Goal: Contribute content: Add original content to the website for others to see

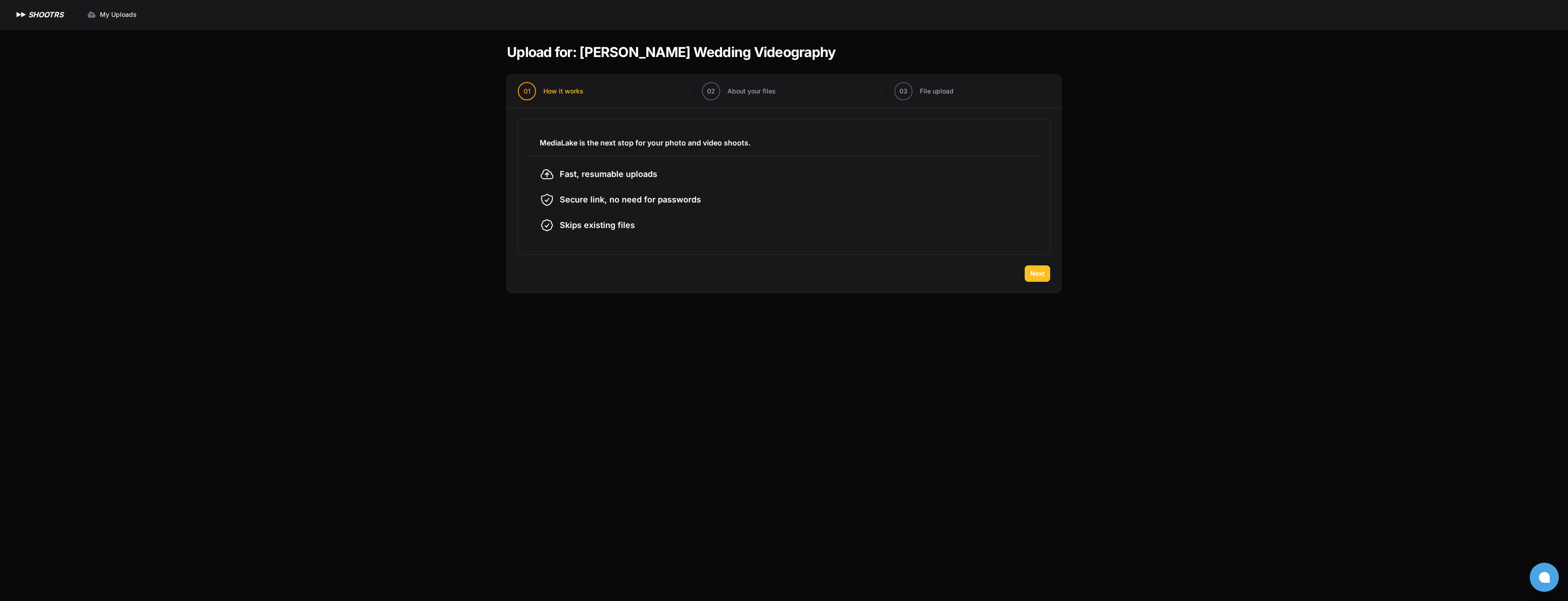
click at [1031, 270] on span "Next" at bounding box center [1037, 273] width 15 height 9
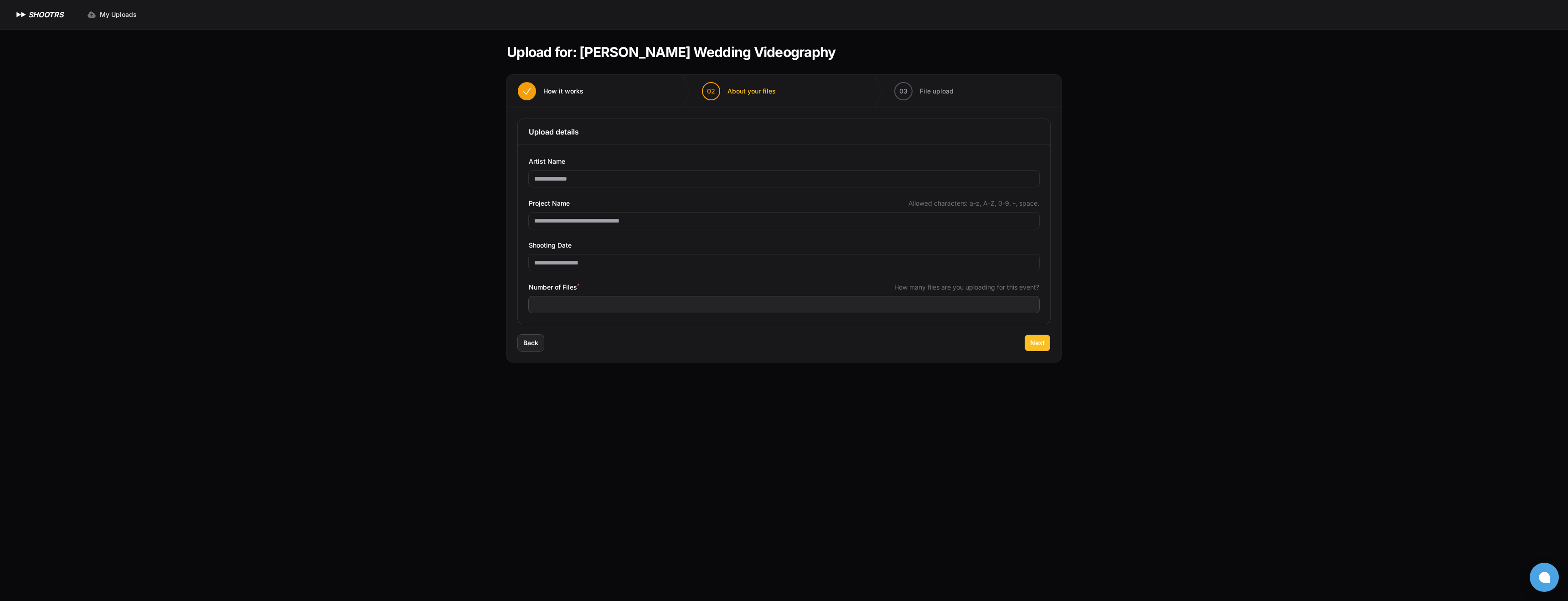
click at [1035, 343] on span "Next" at bounding box center [1037, 343] width 15 height 9
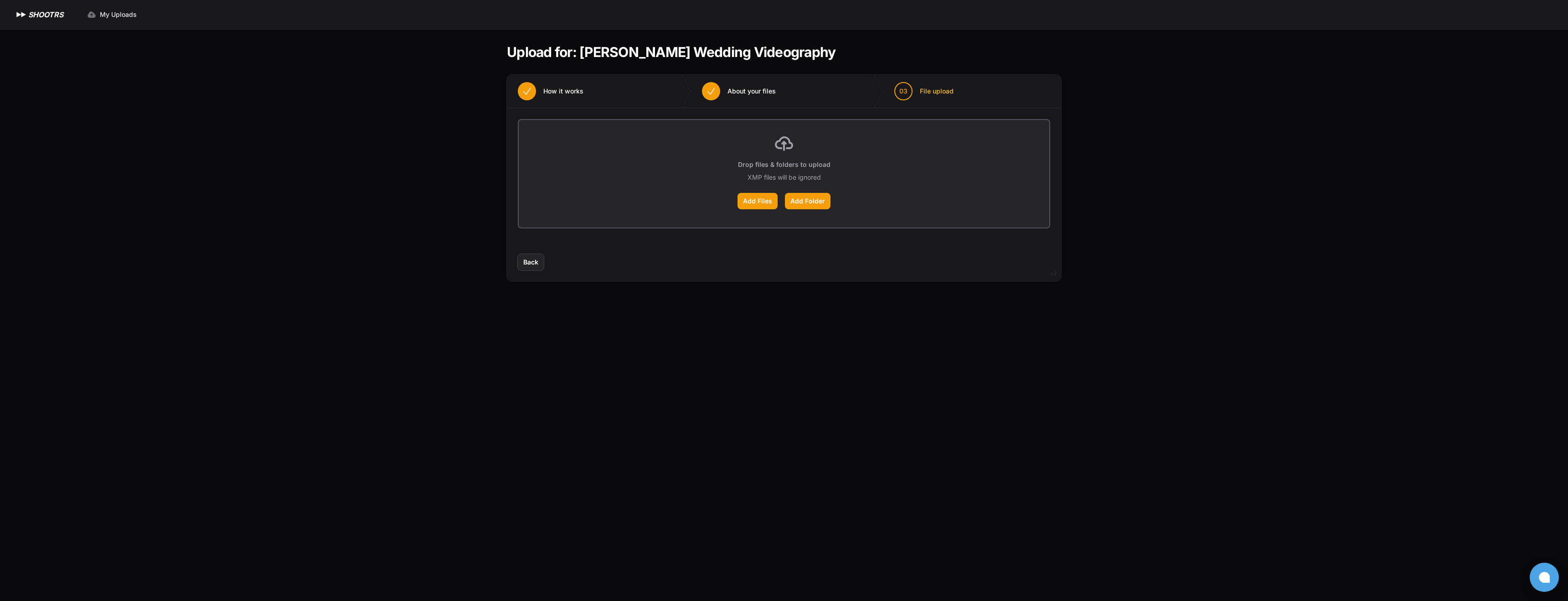
click at [544, 265] on div "Back Next" at bounding box center [784, 268] width 554 height 28
click at [541, 263] on button "Back" at bounding box center [531, 263] width 26 height 17
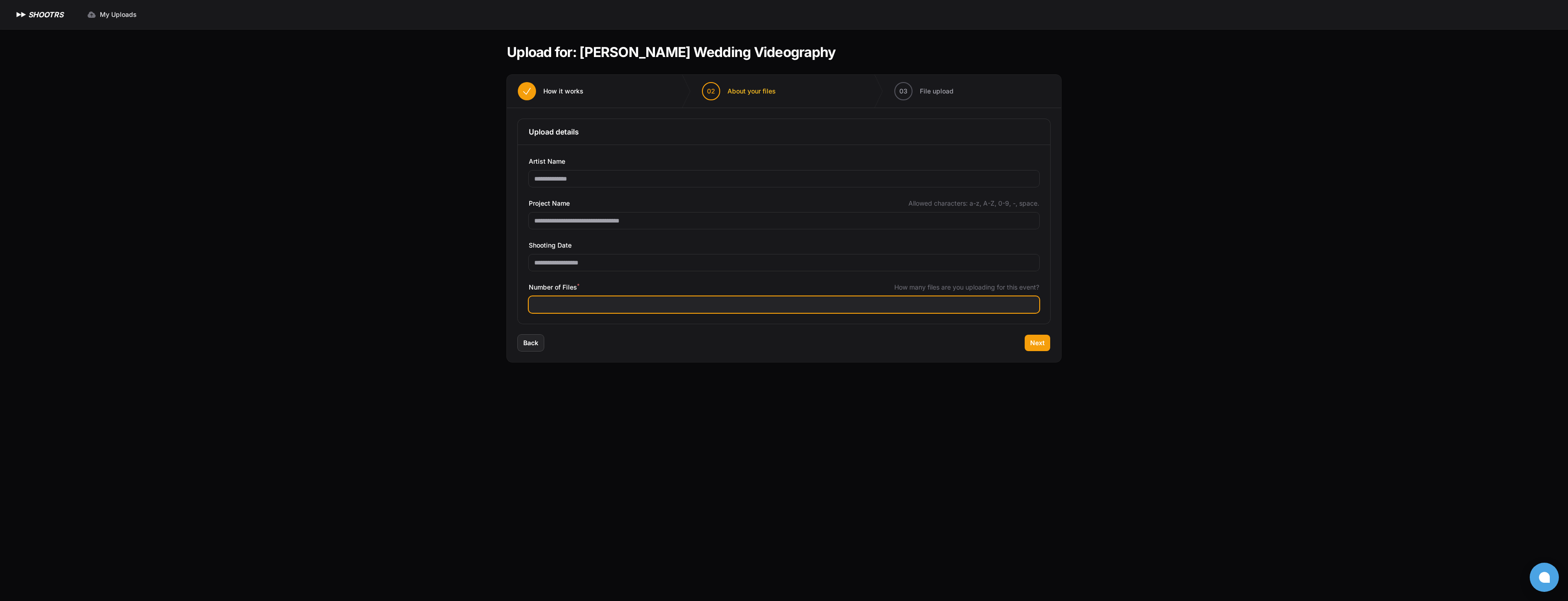
click at [578, 307] on input "***" at bounding box center [784, 304] width 510 height 17
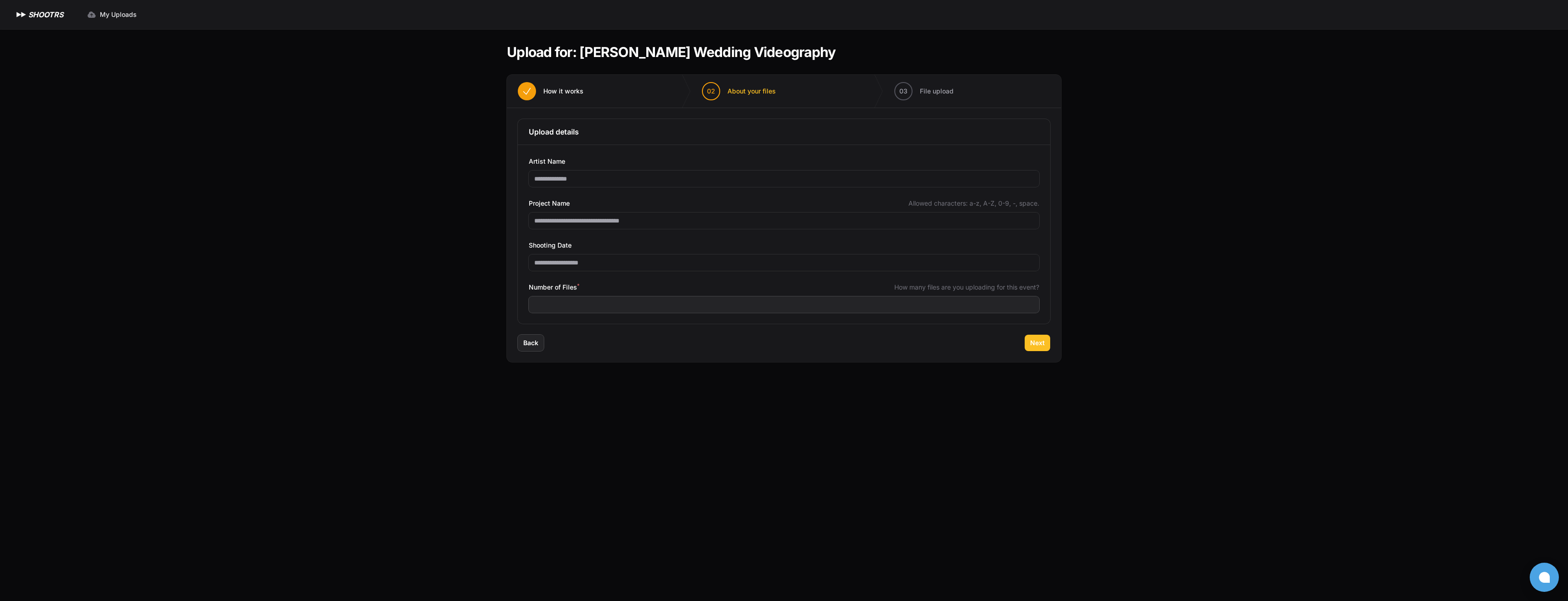
click at [1037, 343] on span "Next" at bounding box center [1037, 343] width 15 height 9
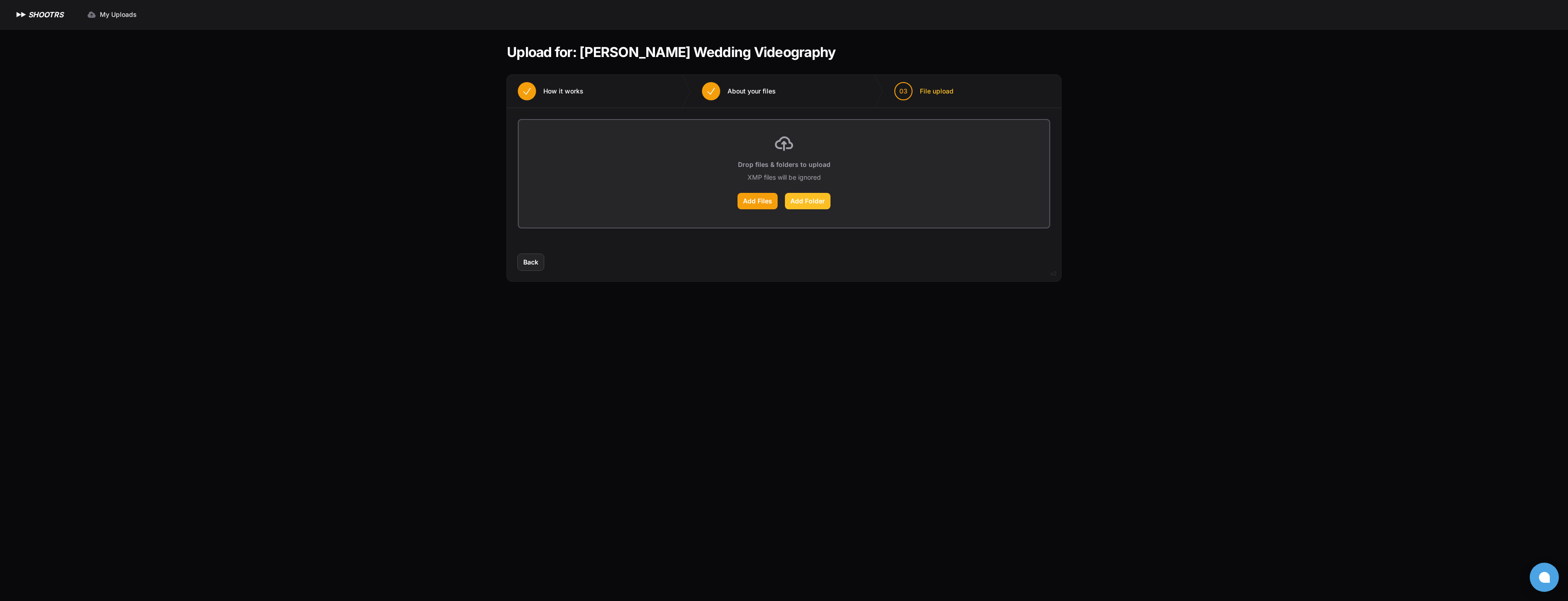
click at [806, 202] on label "Add Folder" at bounding box center [807, 201] width 46 height 17
click at [0, 0] on input "Add Folder" at bounding box center [0, 0] width 0 height 0
click at [762, 91] on span "About your files" at bounding box center [752, 91] width 48 height 9
click at [569, 92] on span "How it works" at bounding box center [563, 91] width 40 height 9
click at [542, 270] on button "Back" at bounding box center [531, 273] width 26 height 17
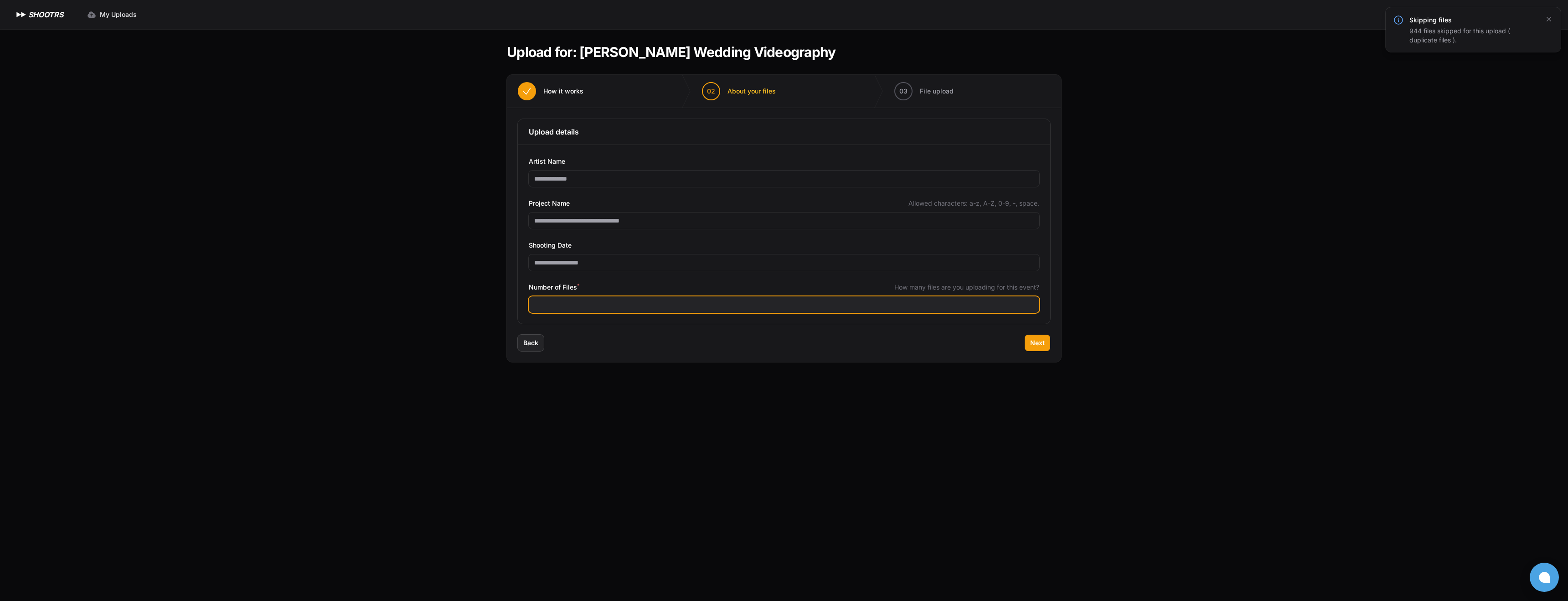
click at [609, 306] on input "***" at bounding box center [784, 304] width 510 height 17
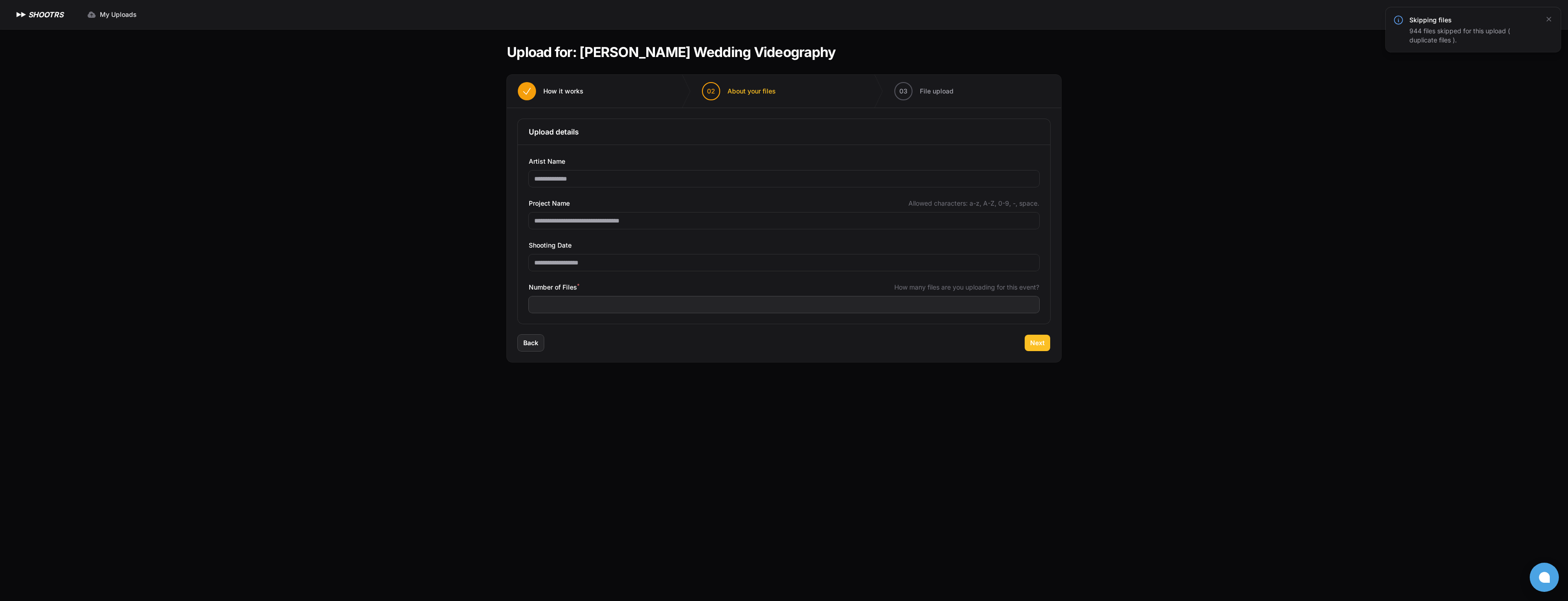
click at [1041, 344] on span "Next" at bounding box center [1037, 343] width 15 height 9
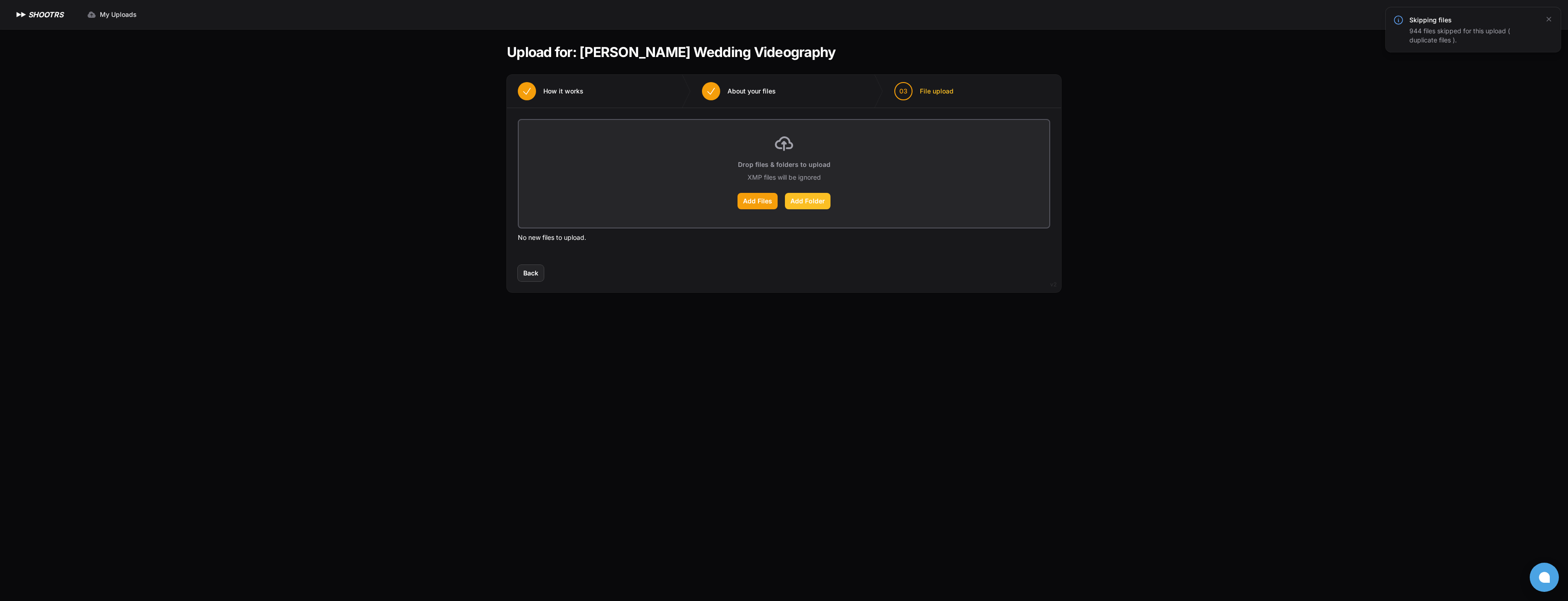
click at [792, 205] on label "Add Folder" at bounding box center [807, 201] width 46 height 17
click at [0, 0] on input "Add Folder" at bounding box center [0, 0] width 0 height 0
click at [1545, 71] on icon "button" at bounding box center [1549, 69] width 9 height 9
click at [1549, 19] on icon "button" at bounding box center [1549, 19] width 5 height 5
click at [532, 270] on span "Back" at bounding box center [530, 273] width 15 height 9
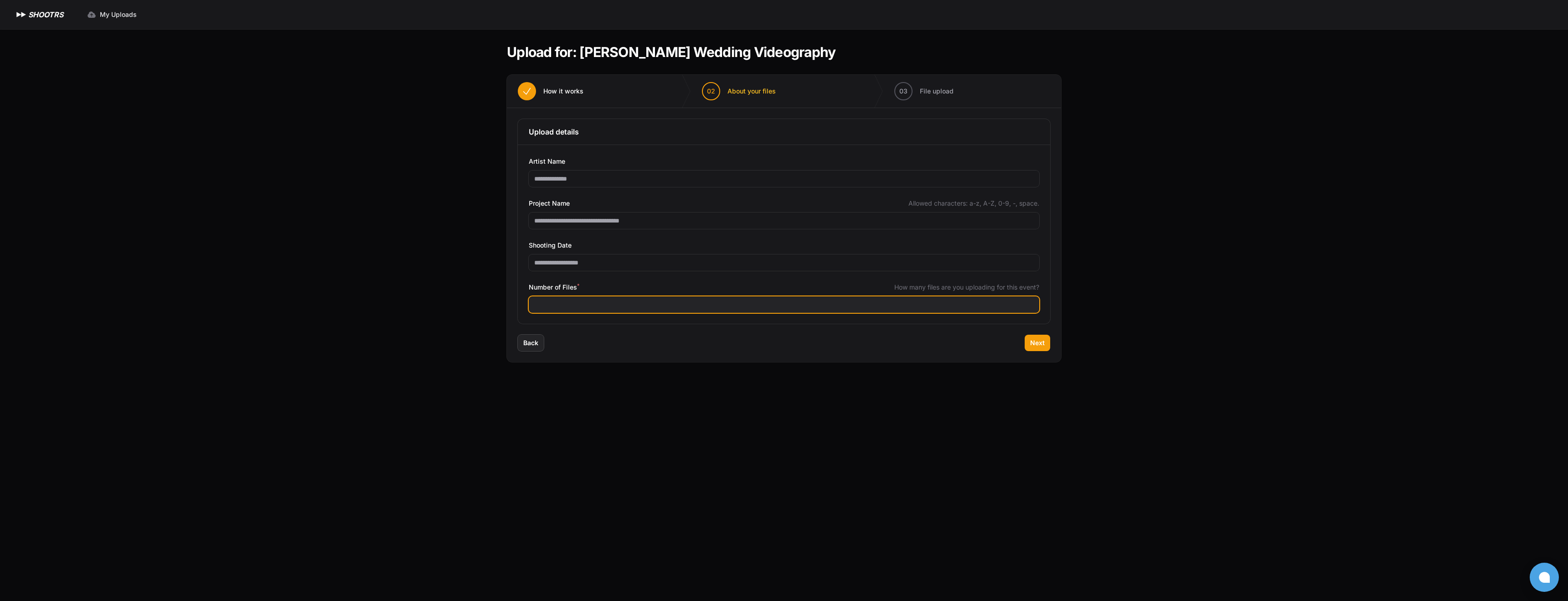
click at [629, 302] on input "***" at bounding box center [784, 304] width 510 height 17
type input "***"
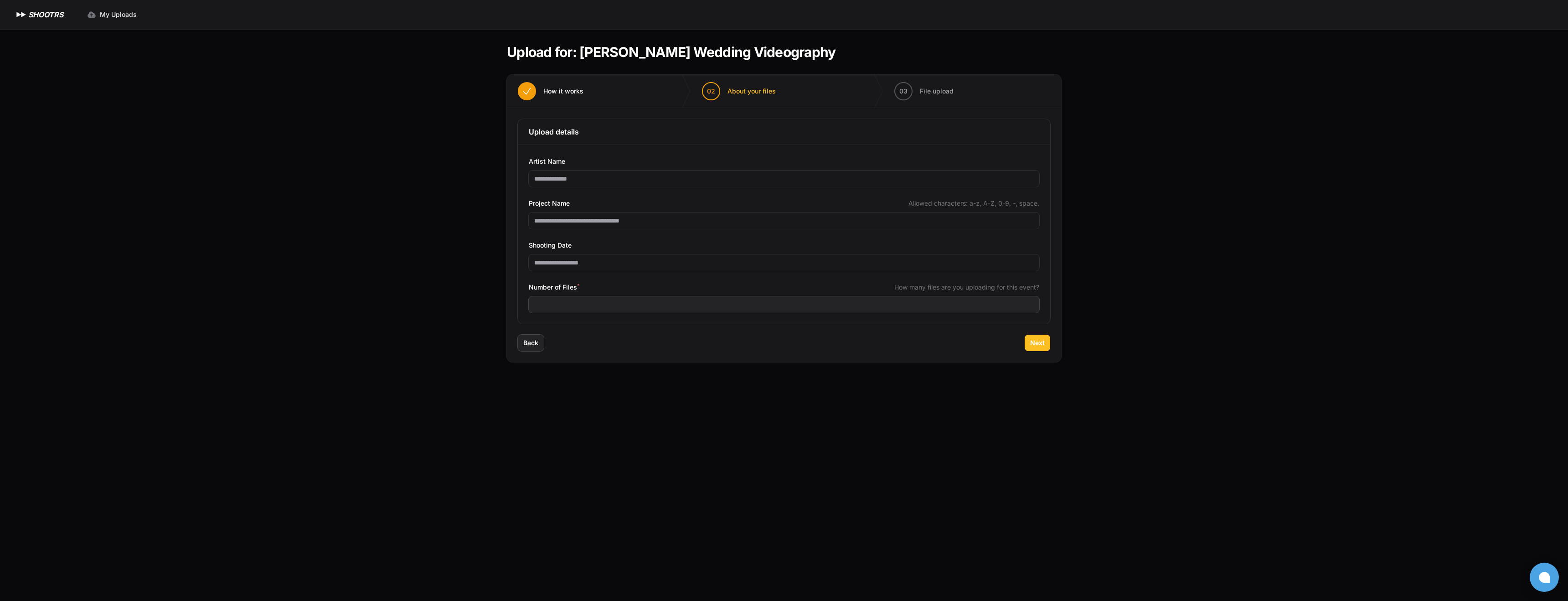
click at [1045, 340] on button "Next" at bounding box center [1037, 343] width 26 height 17
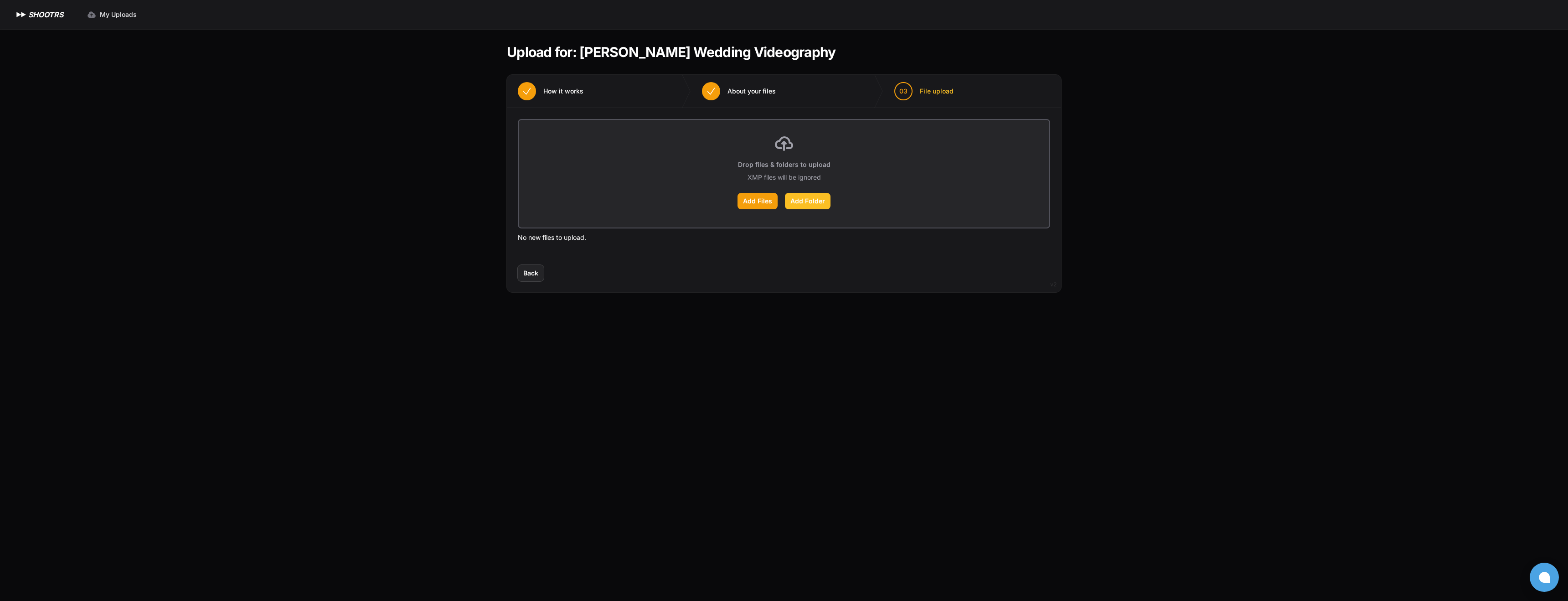
click at [814, 205] on label "Add Folder" at bounding box center [807, 201] width 46 height 17
click at [0, 0] on input "Add Folder" at bounding box center [0, 0] width 0 height 0
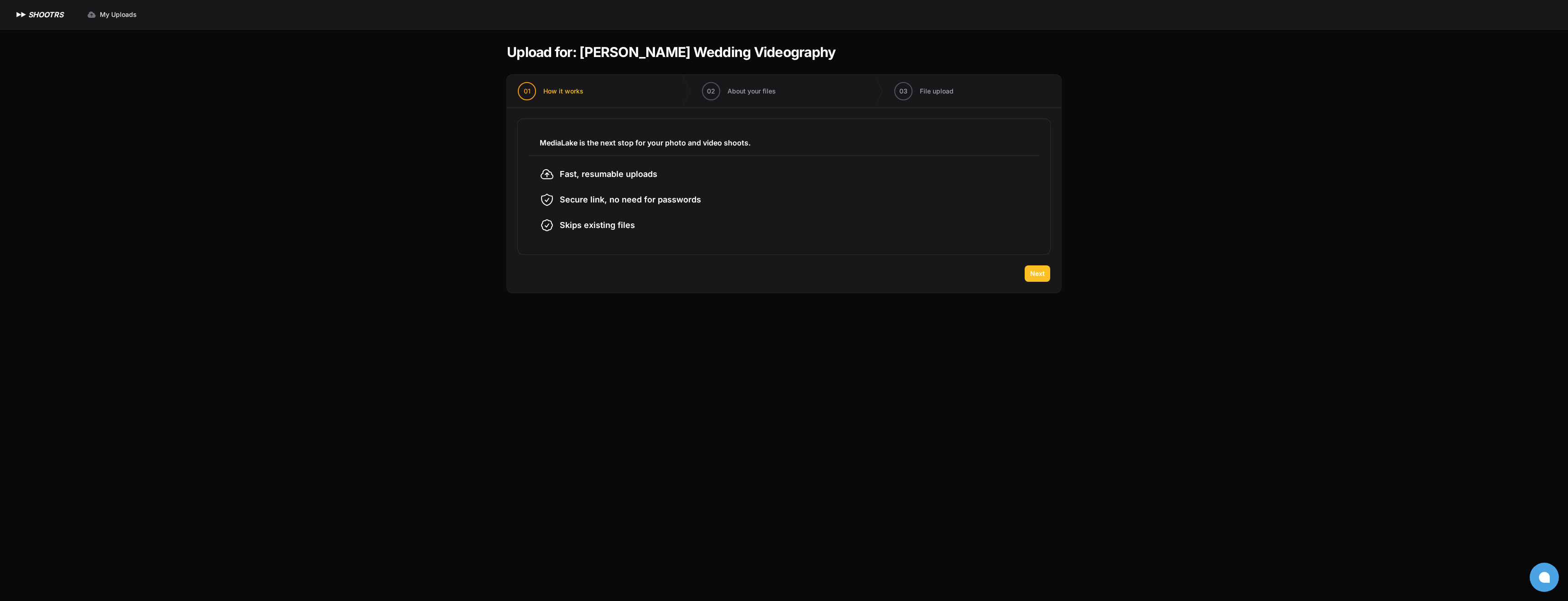
click at [1040, 274] on span "Next" at bounding box center [1037, 273] width 15 height 9
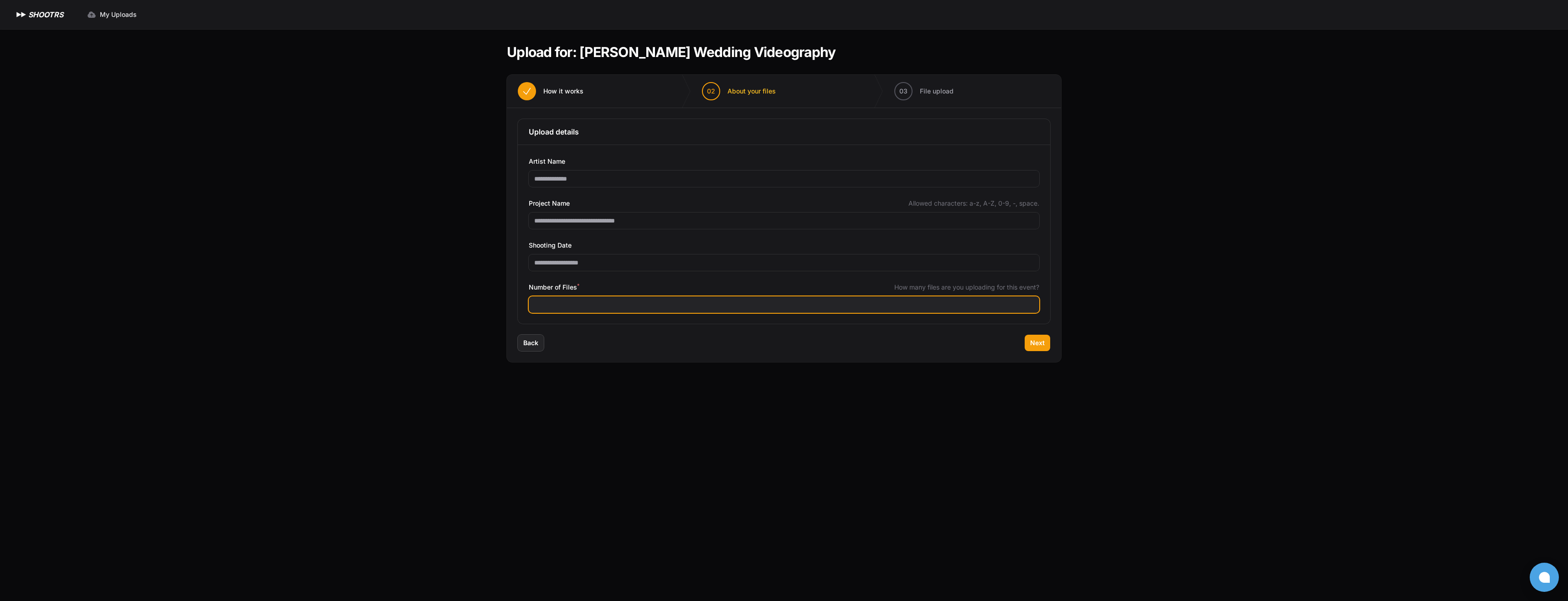
click at [576, 304] on input "Number of Files *" at bounding box center [784, 304] width 510 height 17
type input "***"
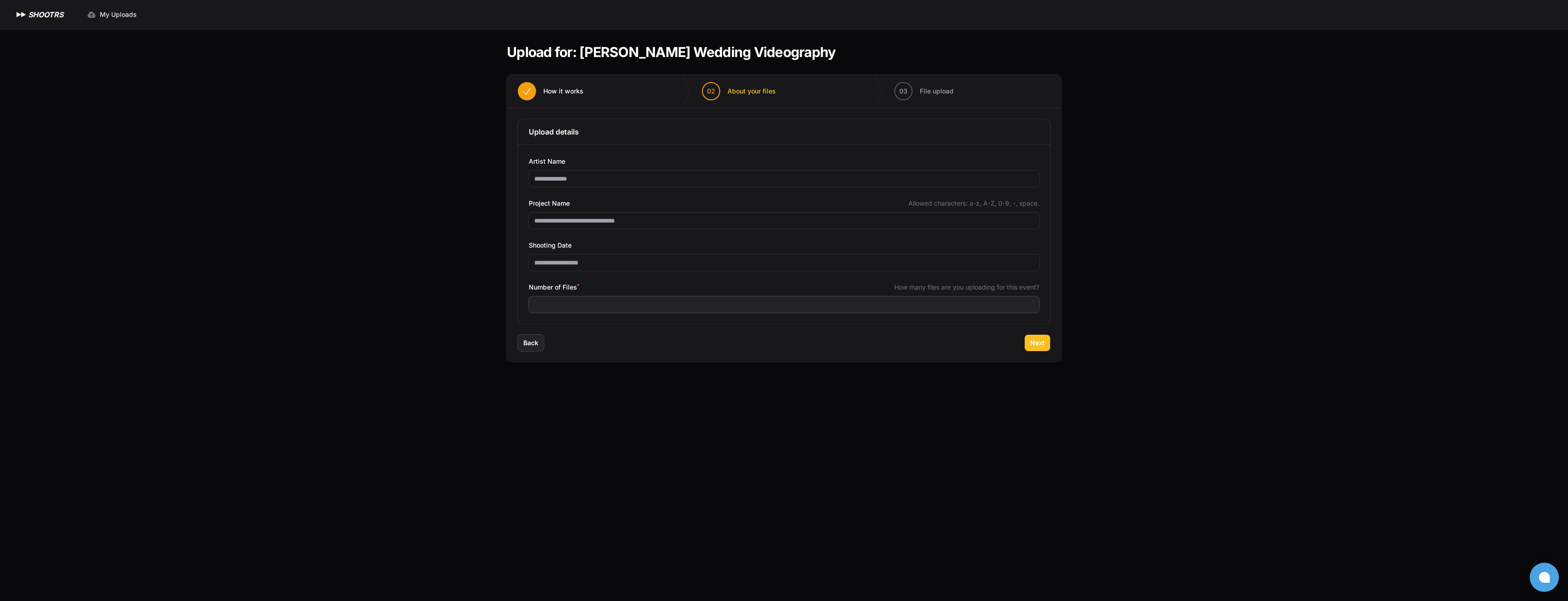
click at [1038, 344] on span "Next" at bounding box center [1037, 343] width 15 height 9
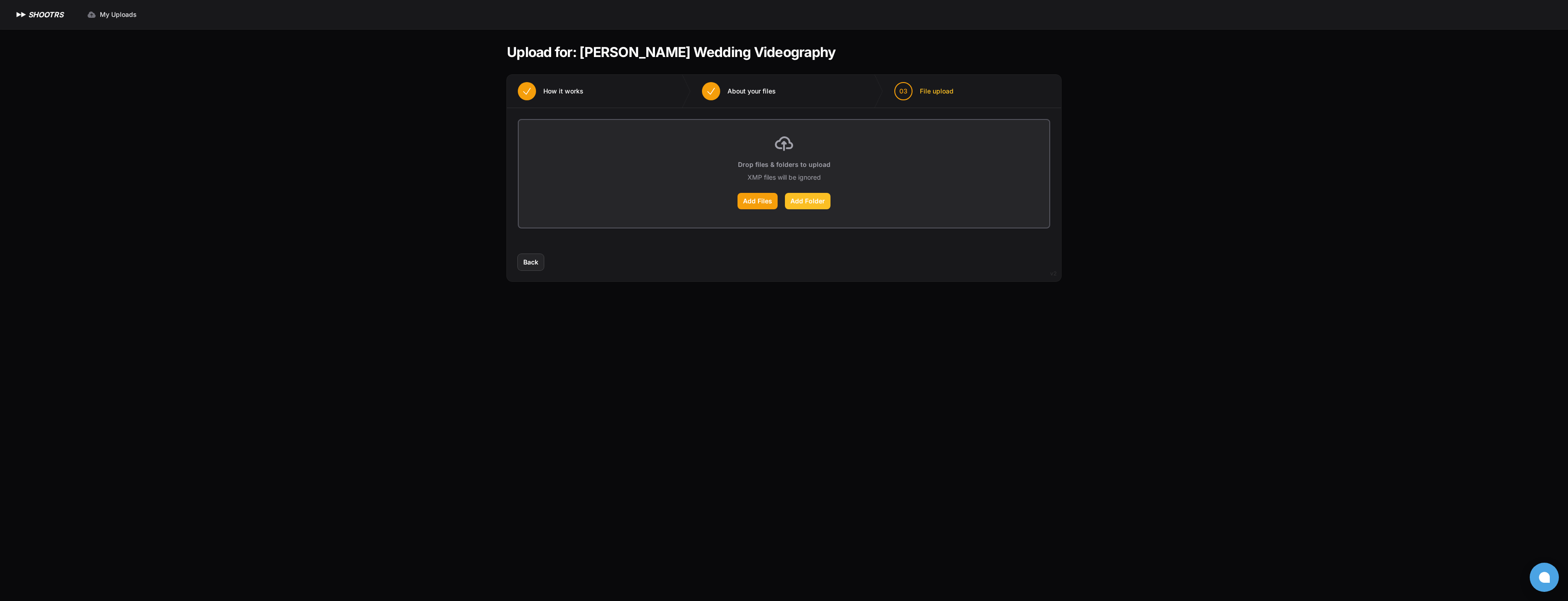
click at [819, 203] on label "Add Folder" at bounding box center [807, 201] width 46 height 17
click at [0, 0] on input "Add Folder" at bounding box center [0, 0] width 0 height 0
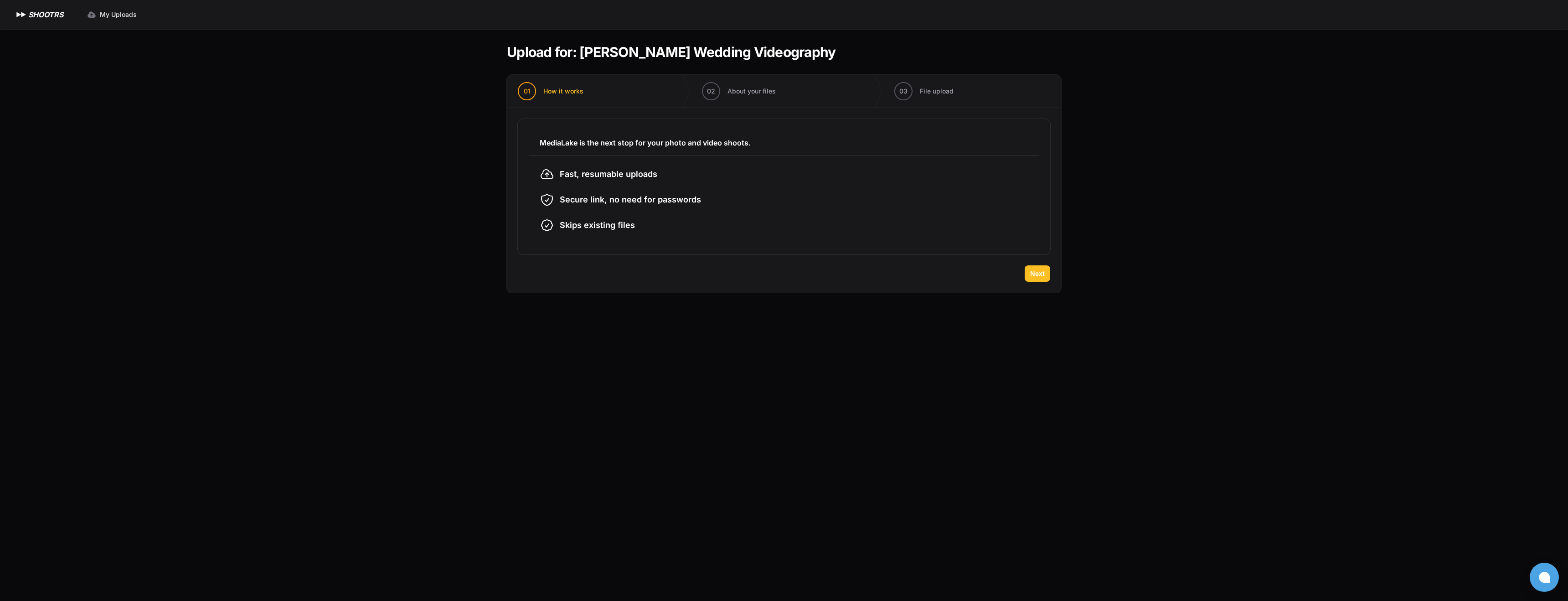
click at [1031, 273] on span "Next" at bounding box center [1037, 273] width 15 height 9
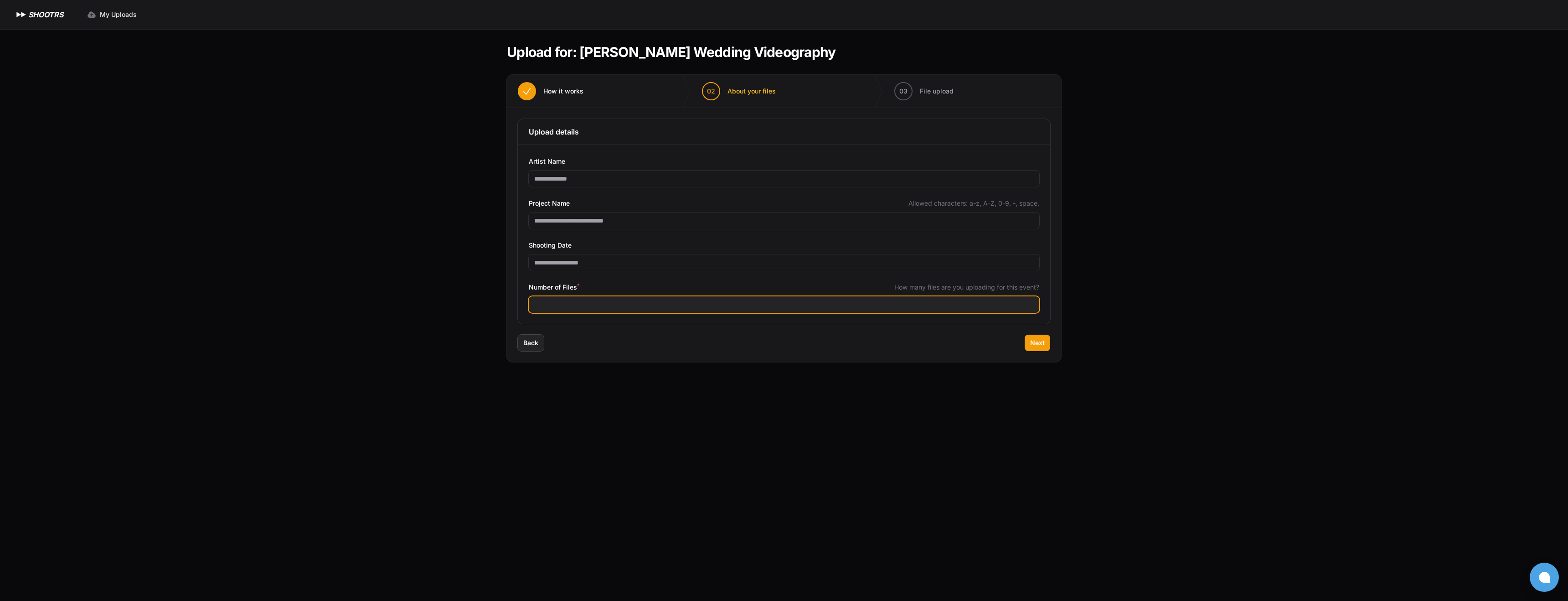
click at [582, 304] on input "Number of Files *" at bounding box center [784, 304] width 510 height 17
type input "***"
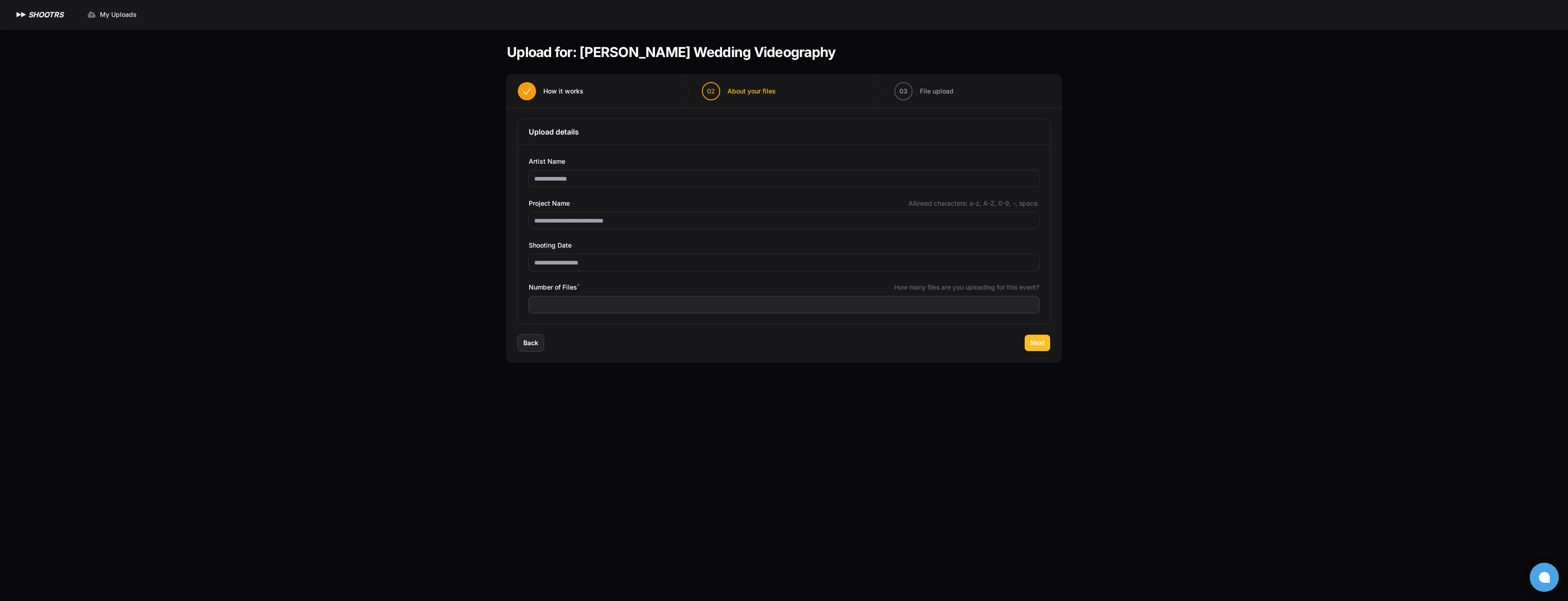
click at [1031, 343] on span "Next" at bounding box center [1037, 343] width 15 height 9
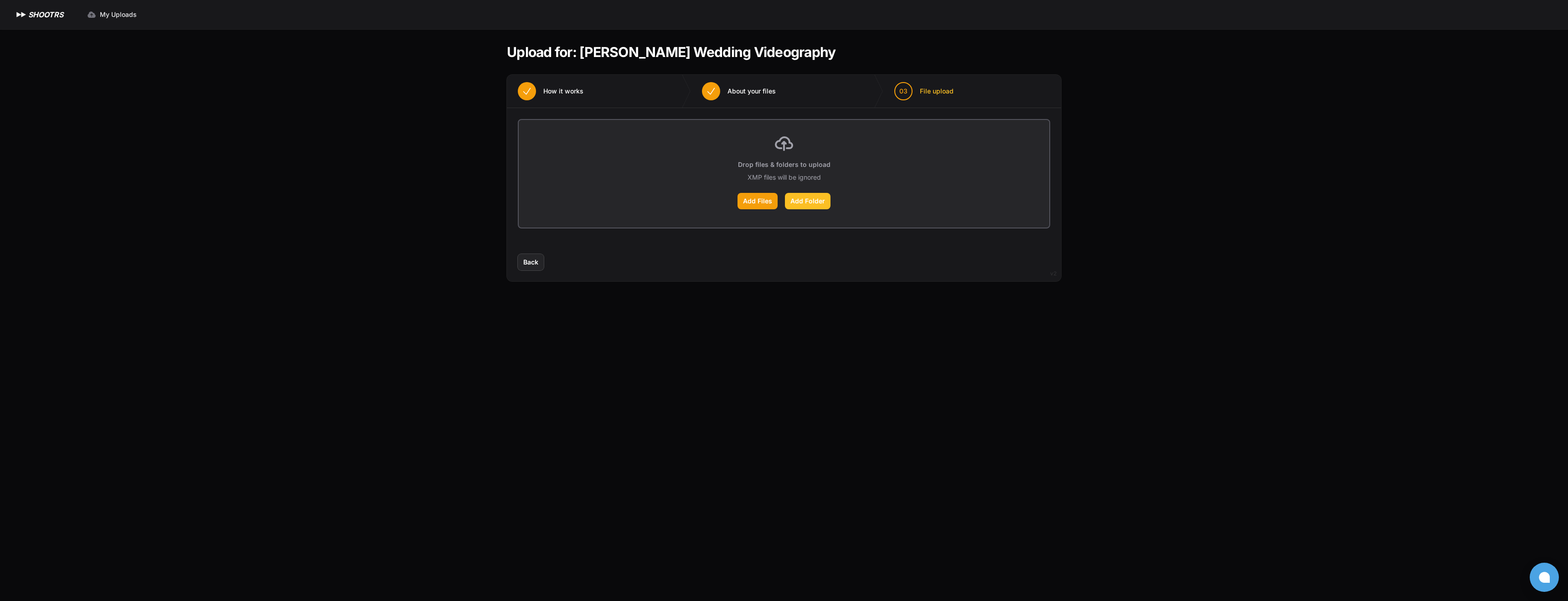
click at [810, 204] on label "Add Folder" at bounding box center [807, 201] width 46 height 17
click at [0, 0] on input "Add Folder" at bounding box center [0, 0] width 0 height 0
